Goal: Task Accomplishment & Management: Use online tool/utility

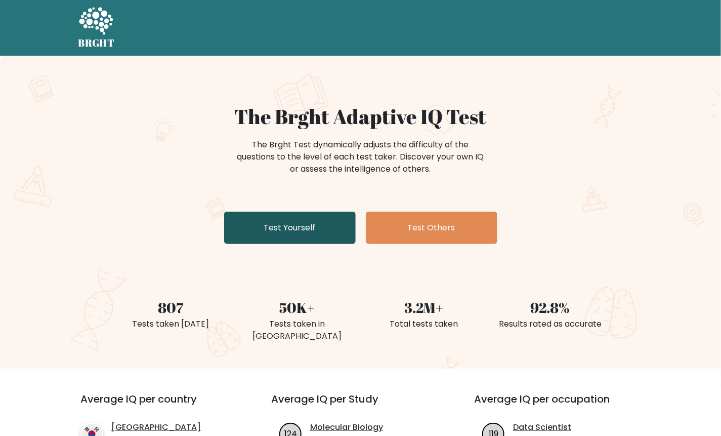
click at [270, 219] on link "Test Yourself" at bounding box center [290, 227] width 132 height 32
click at [270, 224] on link "Test Yourself" at bounding box center [290, 227] width 132 height 32
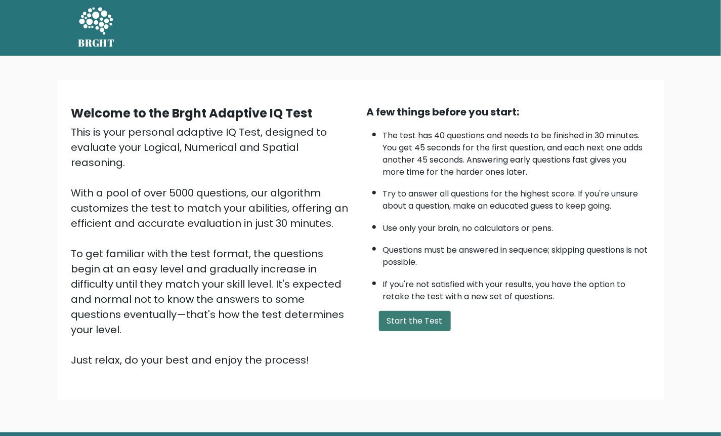
click at [380, 312] on button "Start the Test" at bounding box center [415, 321] width 72 height 20
